Goal: Information Seeking & Learning: Learn about a topic

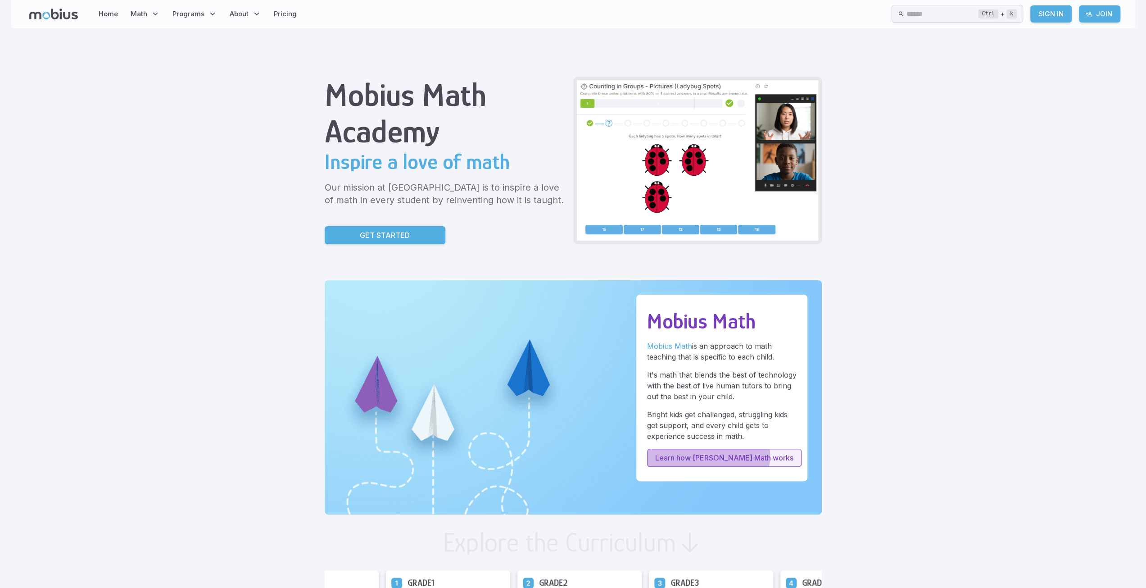
click at [703, 455] on p "Learn how Mobius Math works" at bounding box center [724, 457] width 138 height 11
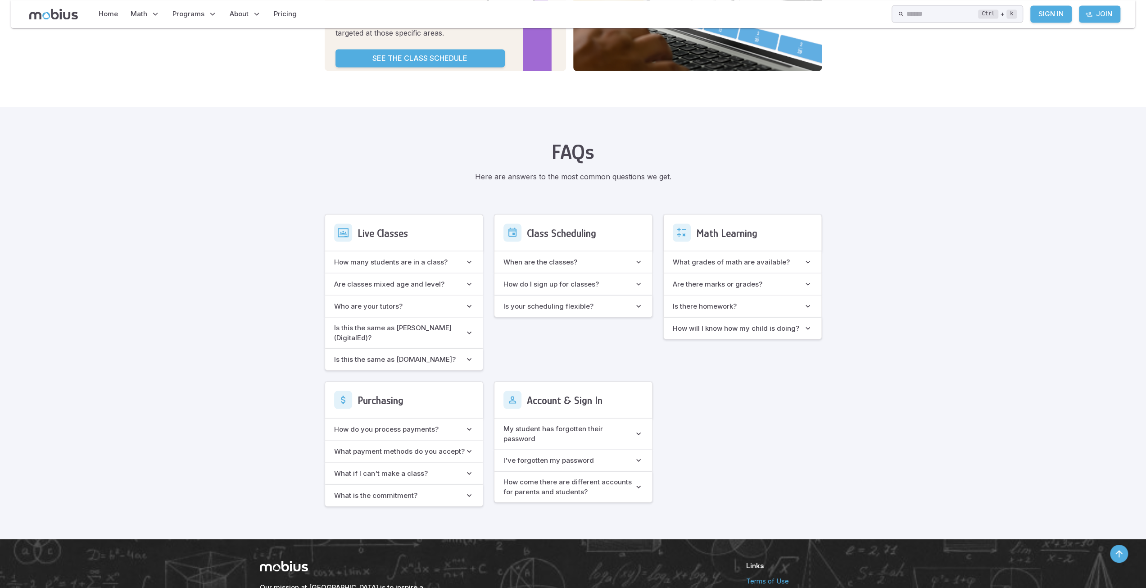
scroll to position [1632, 0]
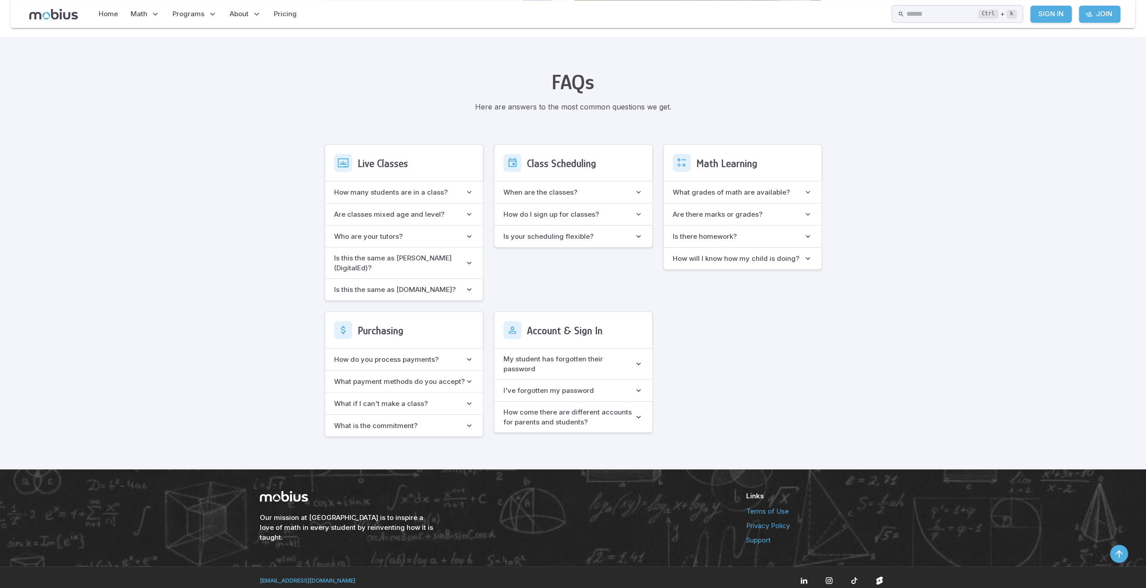
click at [392, 253] on h6 "Is this the same as Möbius (DigitalEd)?" at bounding box center [399, 263] width 131 height 20
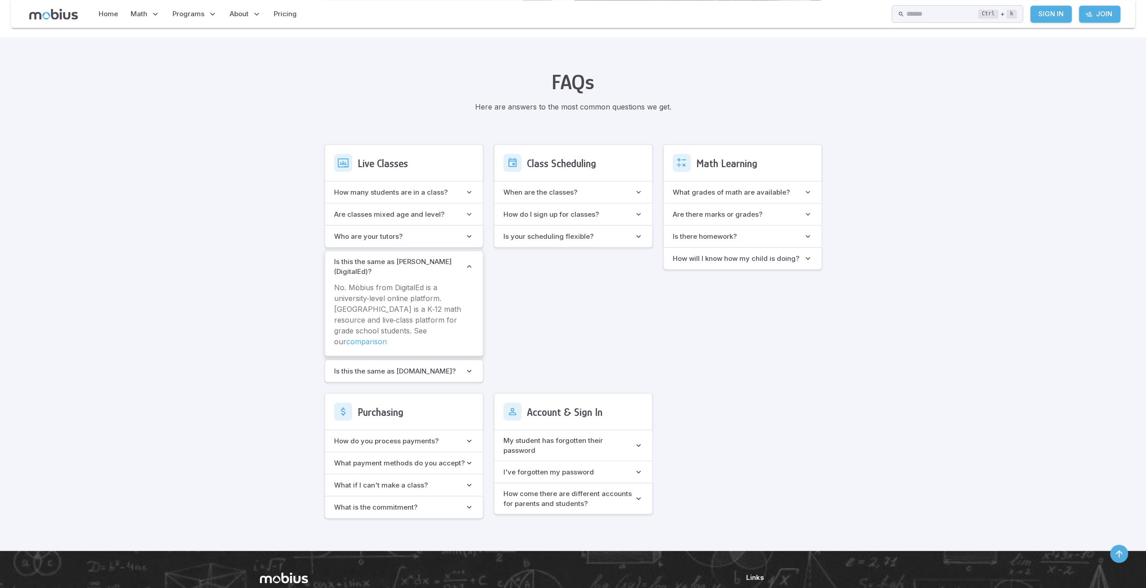
click at [387, 336] on link "comparison" at bounding box center [366, 340] width 41 height 9
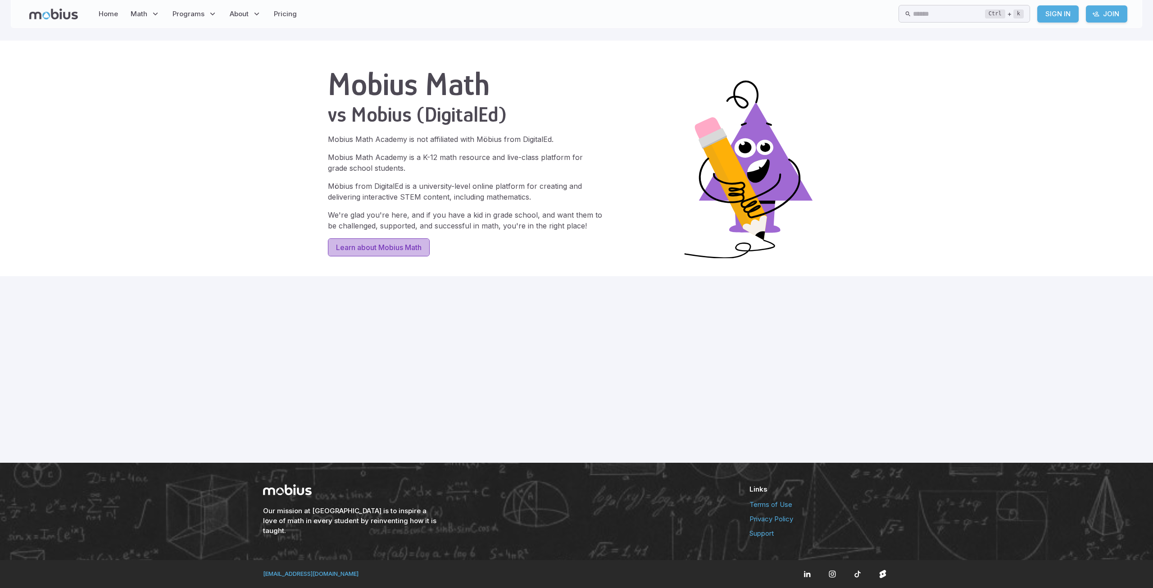
click at [386, 250] on p "Learn about Mobius Math" at bounding box center [379, 247] width 86 height 11
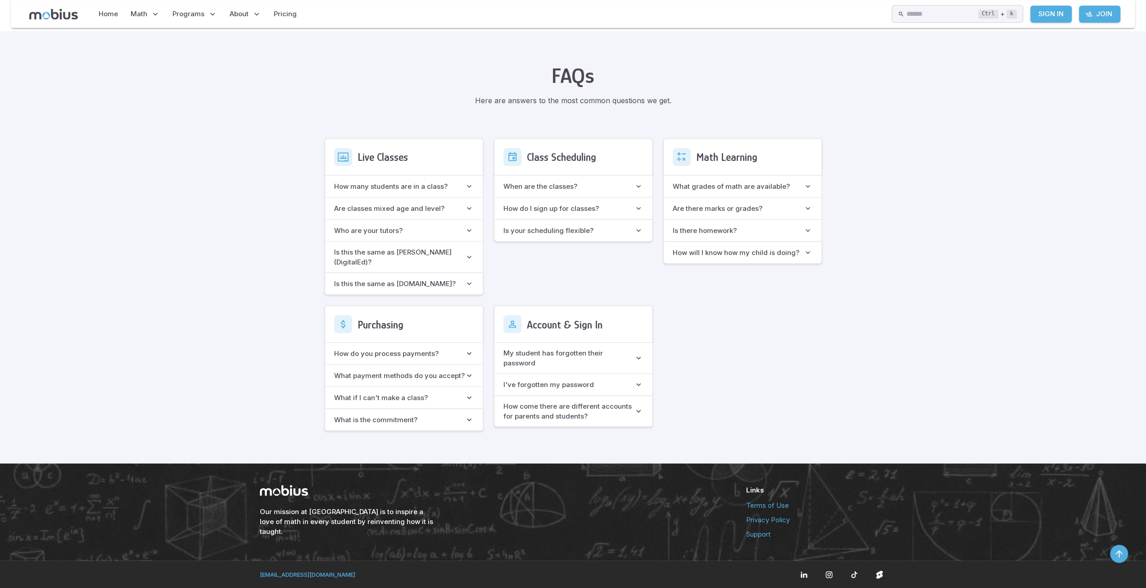
scroll to position [1632, 0]
click at [395, 283] on h6 "Is this the same as [DOMAIN_NAME]?" at bounding box center [395, 283] width 122 height 10
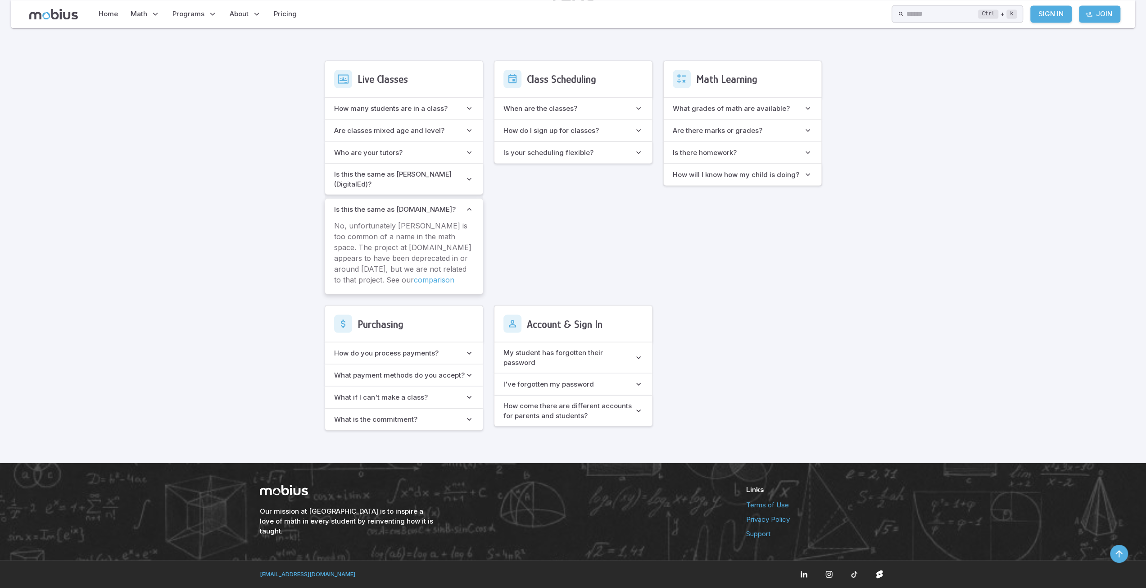
click at [414, 284] on link "comparison" at bounding box center [434, 279] width 41 height 9
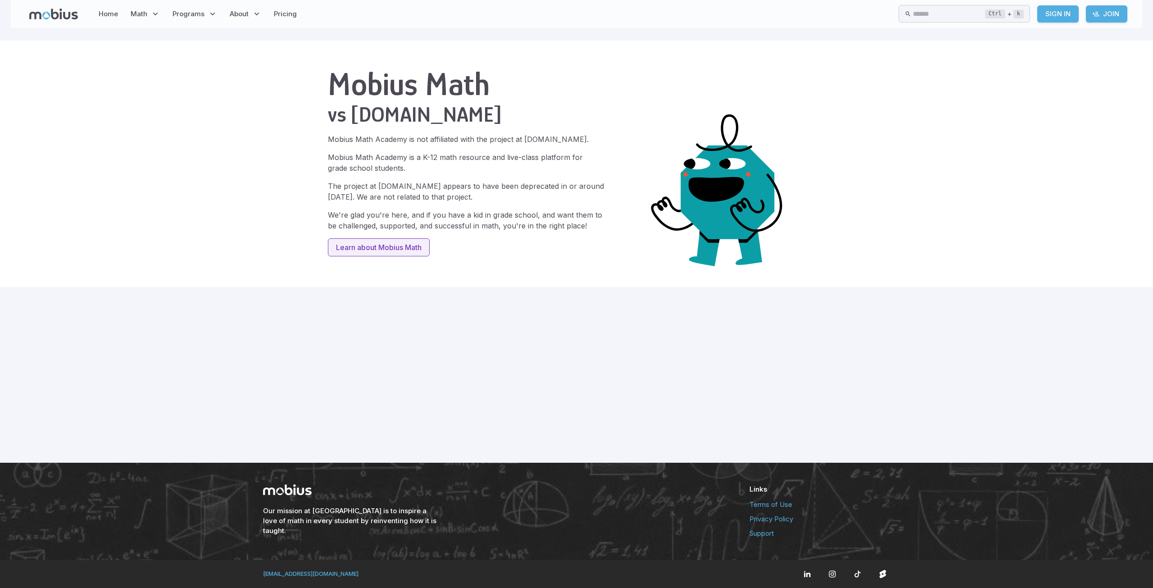
click at [401, 247] on p "Learn about Mobius Math" at bounding box center [379, 247] width 86 height 11
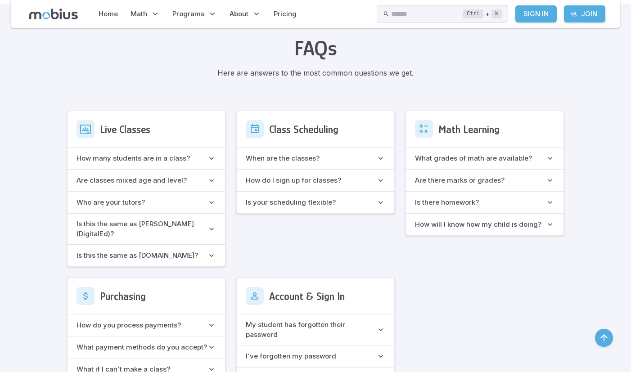
scroll to position [1666, 0]
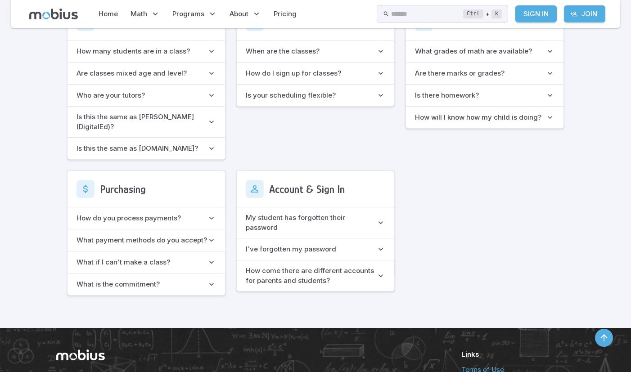
click at [119, 154] on h6 "Is this the same as www.mobiusmath.com?" at bounding box center [138, 149] width 122 height 10
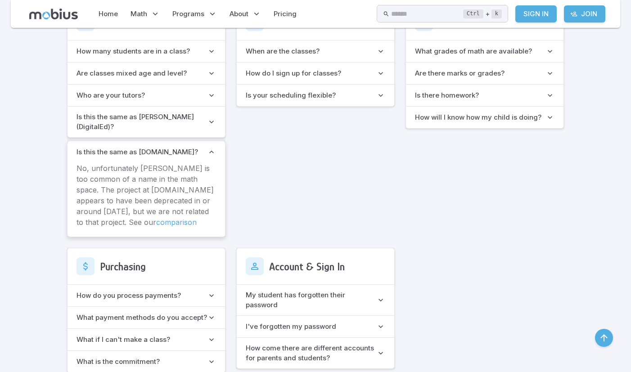
click at [113, 132] on h6 "Is this the same as Möbius (DigitalEd)?" at bounding box center [142, 122] width 131 height 20
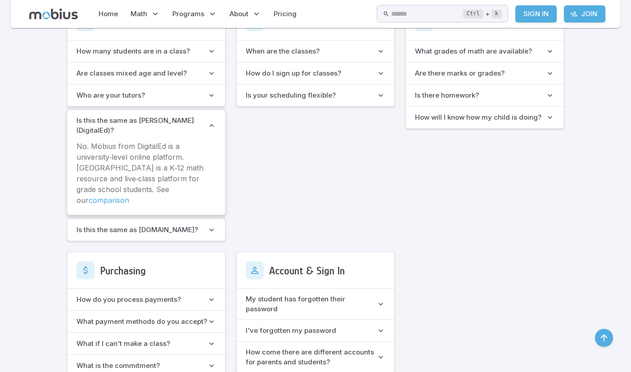
click at [128, 235] on h6 "Is this the same as www.mobiusmath.com?" at bounding box center [138, 230] width 122 height 10
